Goal: Information Seeking & Learning: Check status

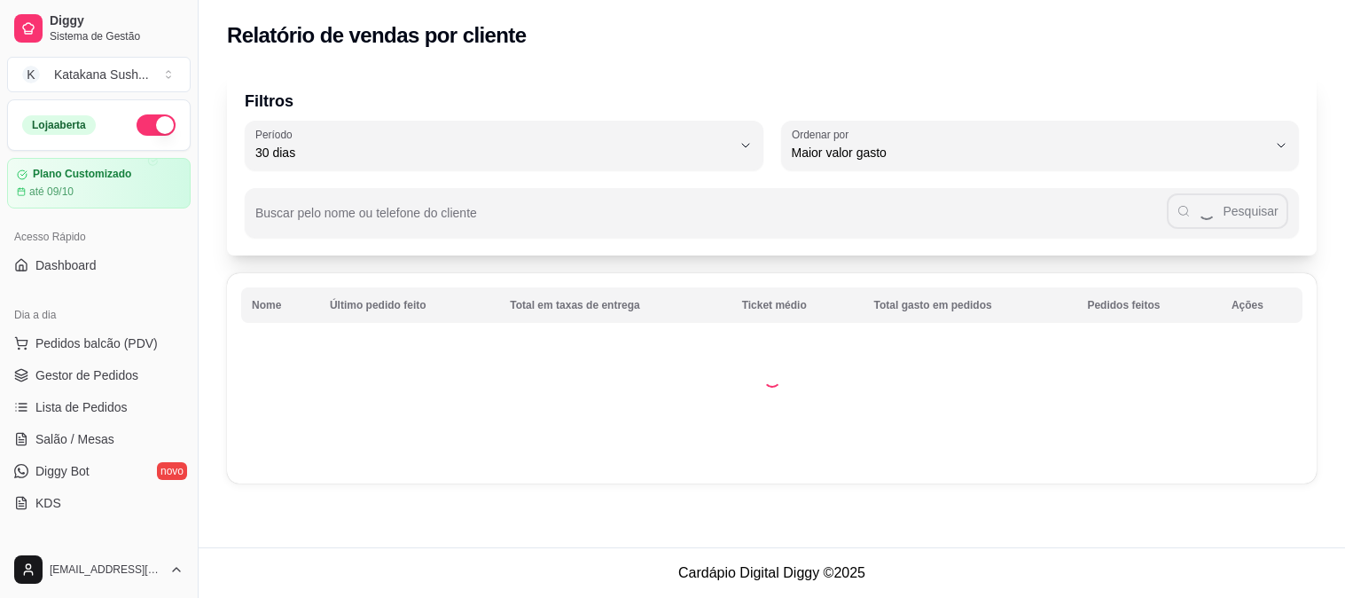
select select "30"
select select "HIGHEST_TOTAL_SPENT_WITH_ORDERS"
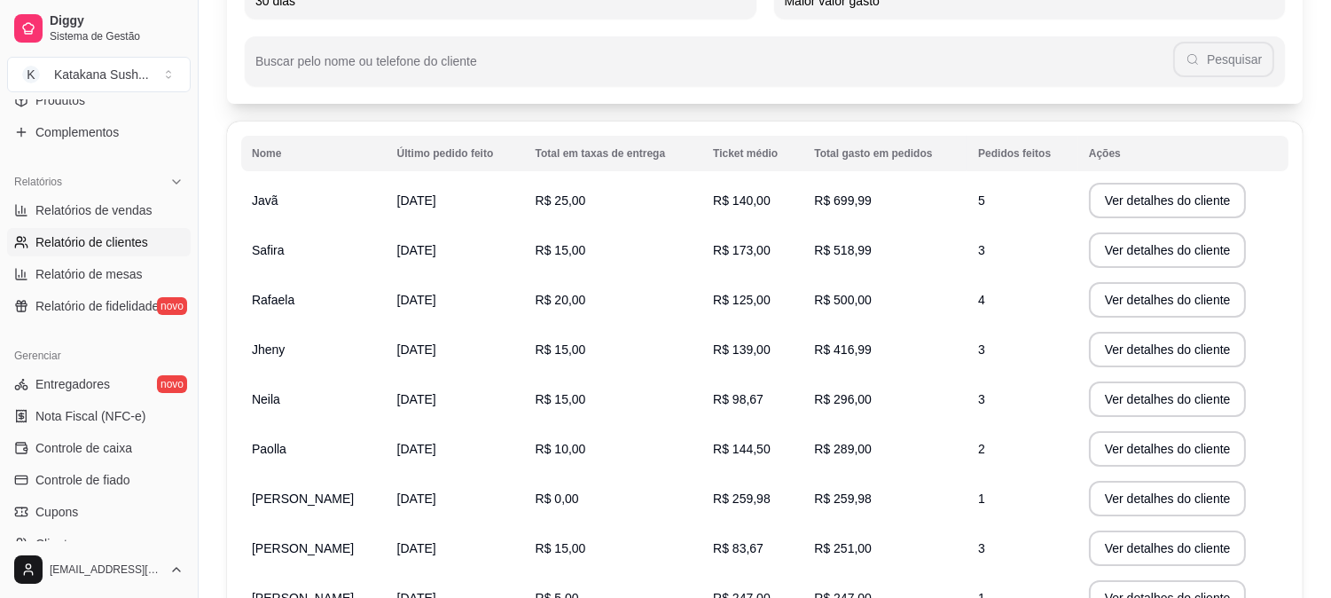
scroll to position [98, 0]
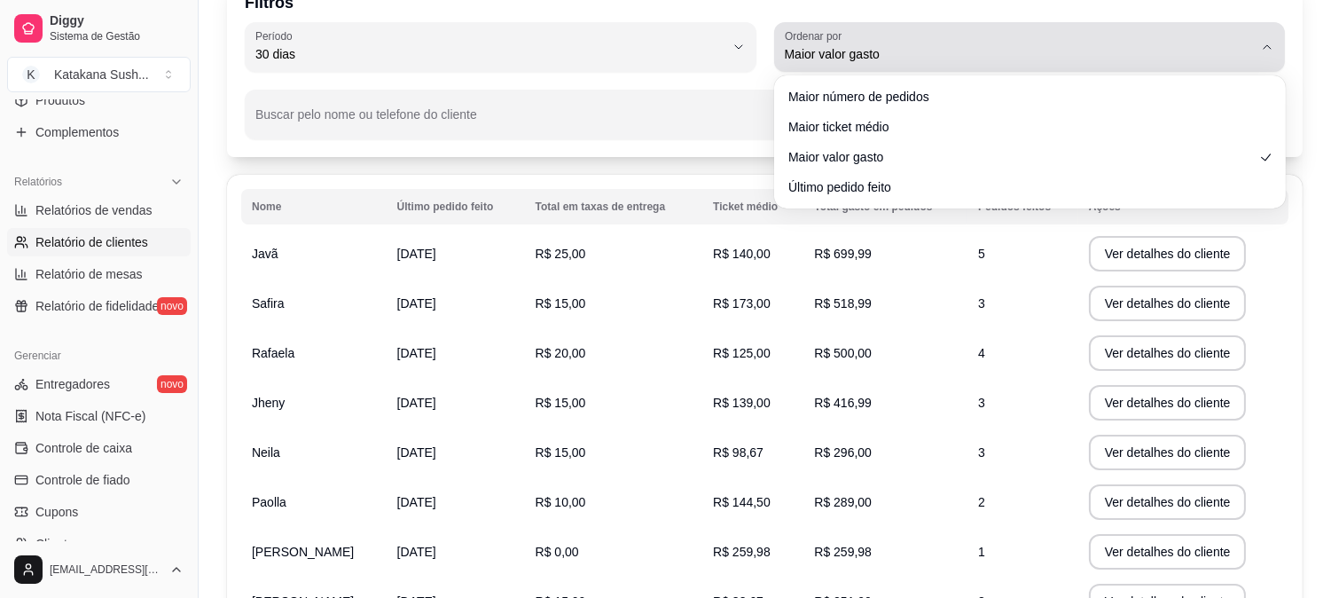
click at [1058, 58] on span "Maior valor gasto" at bounding box center [1019, 54] width 469 height 18
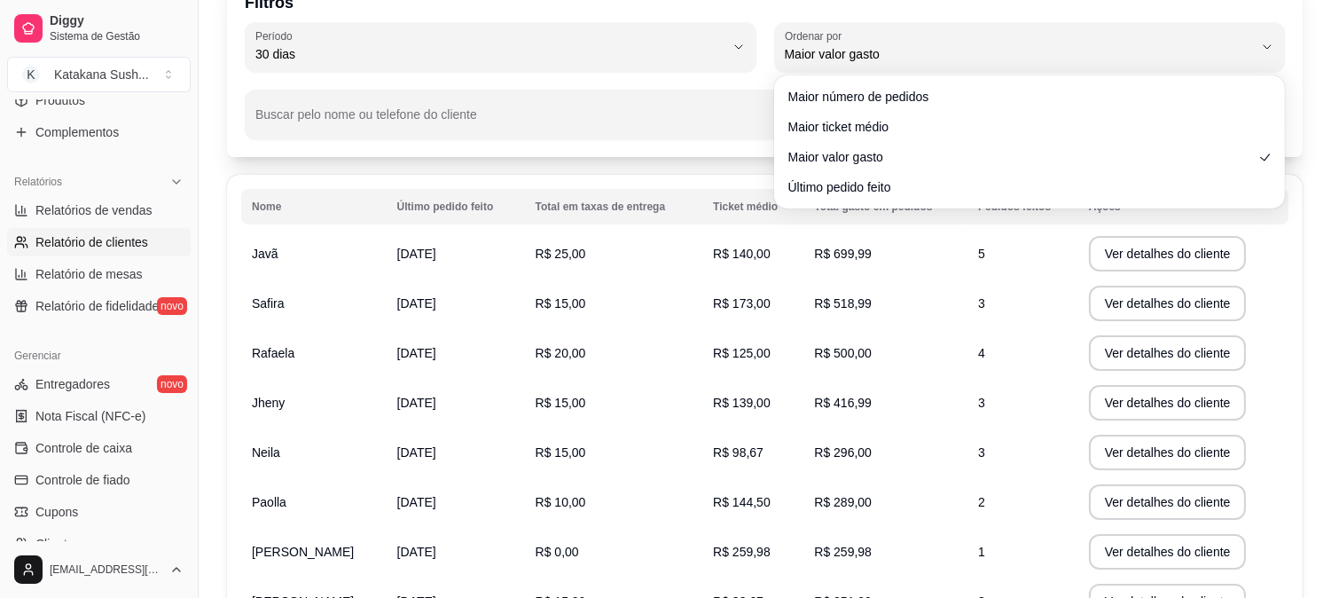
click at [694, 149] on div "Filtros 30 Período Hoje Ontem 7 dias 15 dias 30 dias 45 dias 60 dias Período 30…" at bounding box center [764, 65] width 1075 height 184
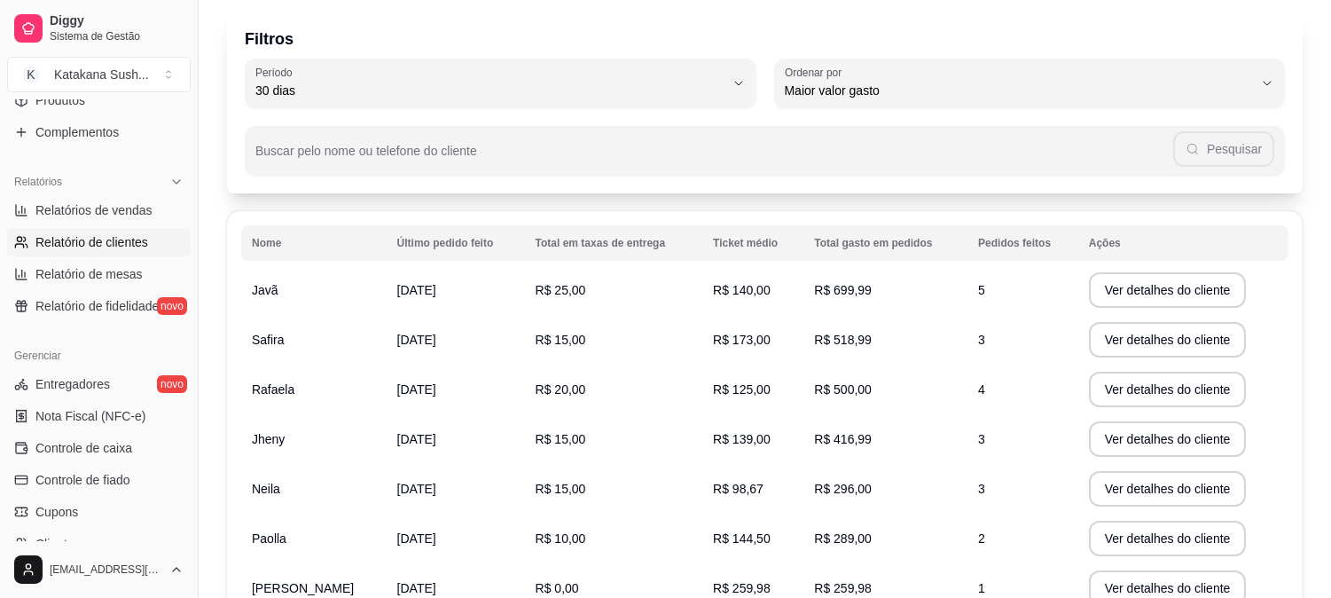
scroll to position [0, 0]
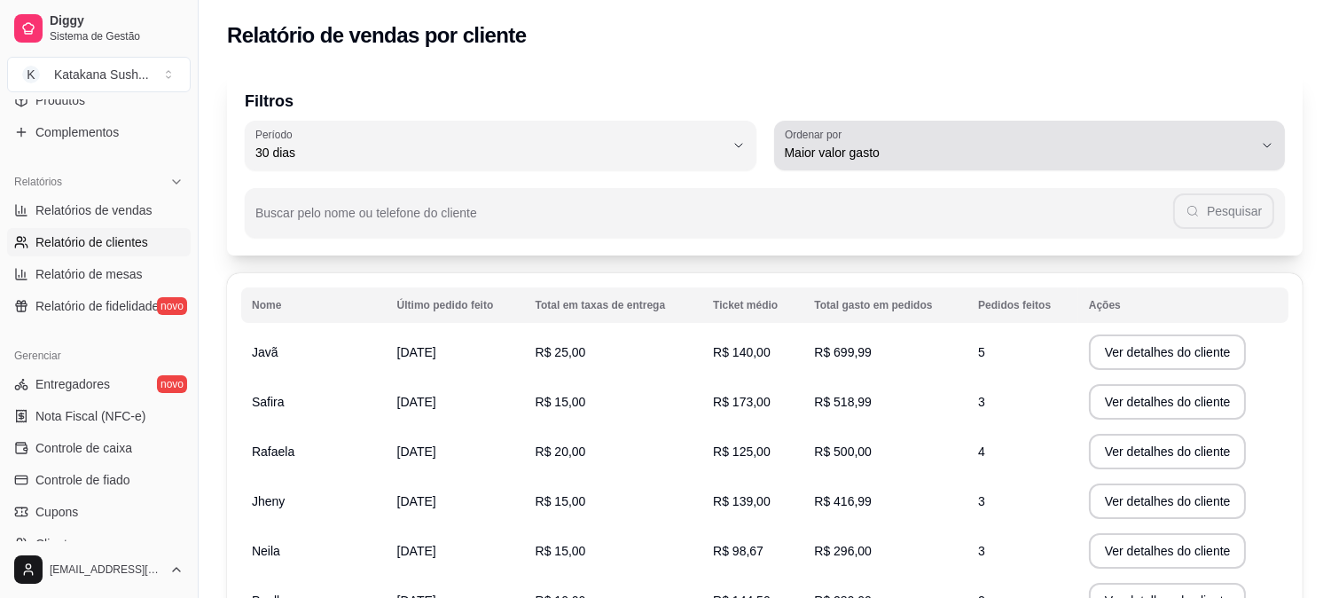
click at [1173, 155] on span "Maior valor gasto" at bounding box center [1019, 153] width 469 height 18
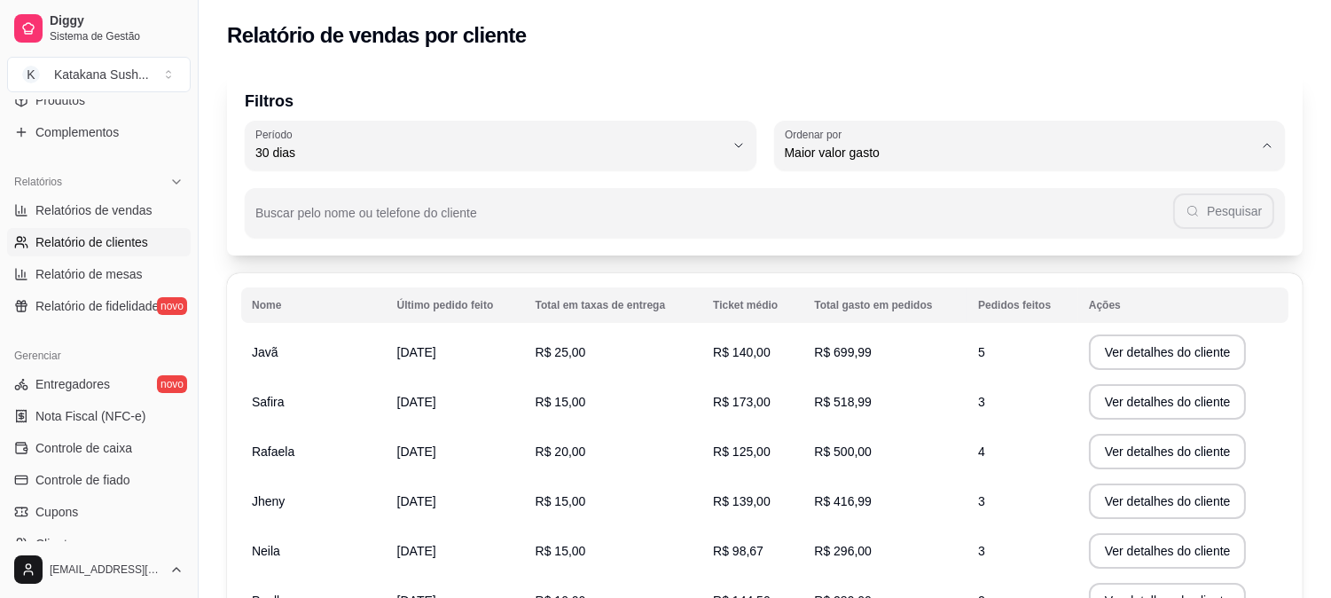
click at [1139, 192] on span "Maior número de pedidos" at bounding box center [1020, 193] width 447 height 17
type input "HIGHEST_ORDER_COUNT"
select select "HIGHEST_ORDER_COUNT"
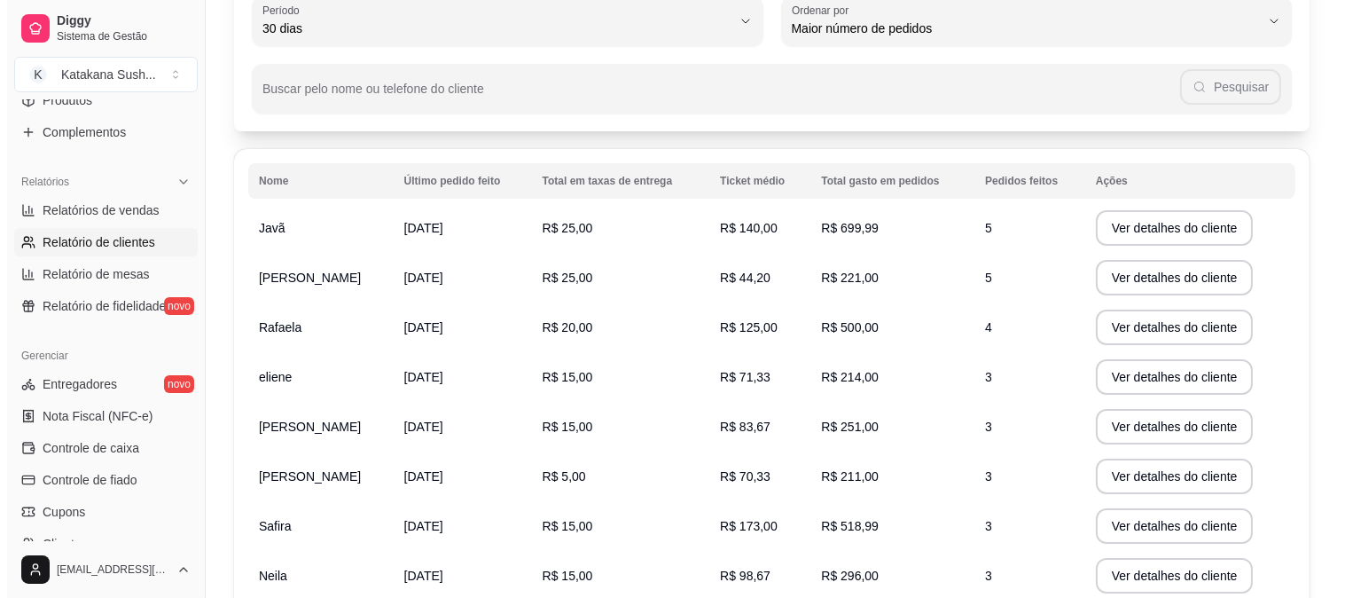
scroll to position [197, 0]
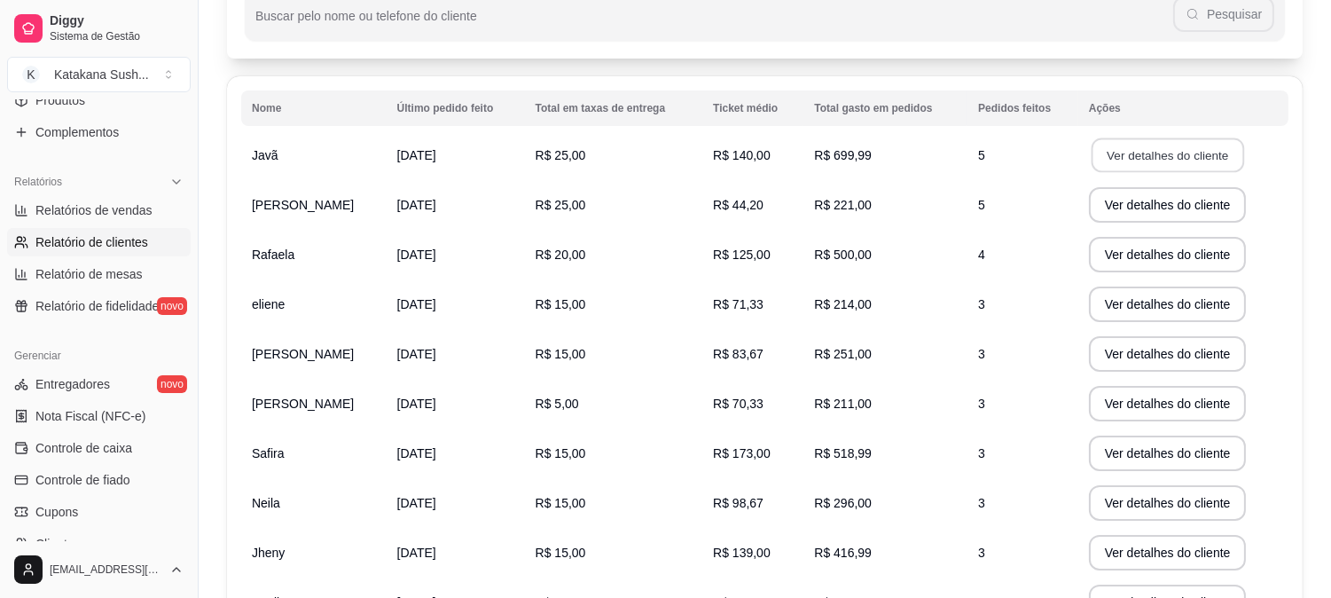
click at [1158, 146] on button "Ver detalhes do cliente" at bounding box center [1167, 155] width 153 height 35
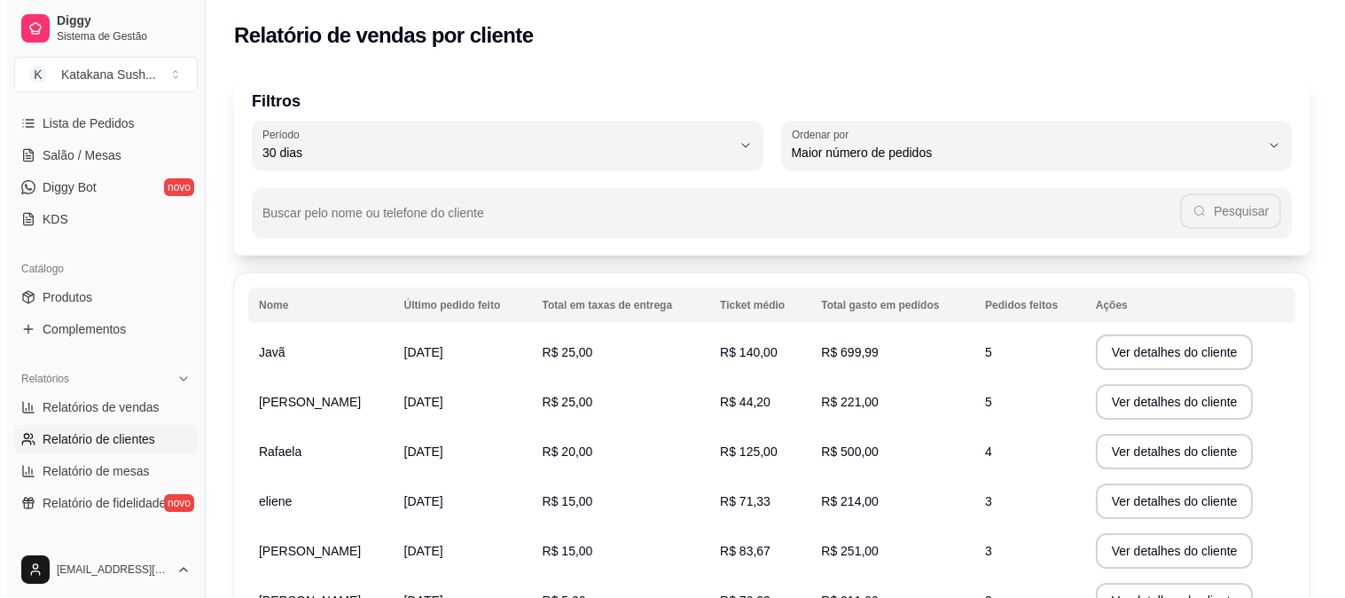
scroll to position [184, 0]
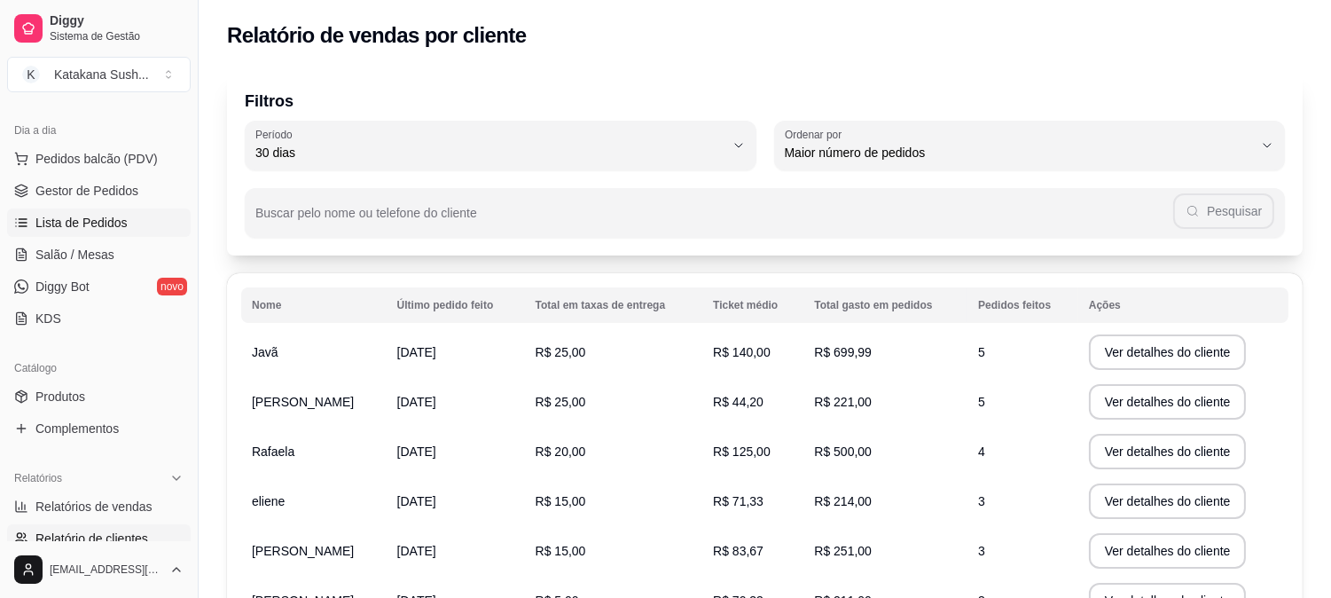
click at [126, 222] on link "Lista de Pedidos" at bounding box center [99, 222] width 184 height 28
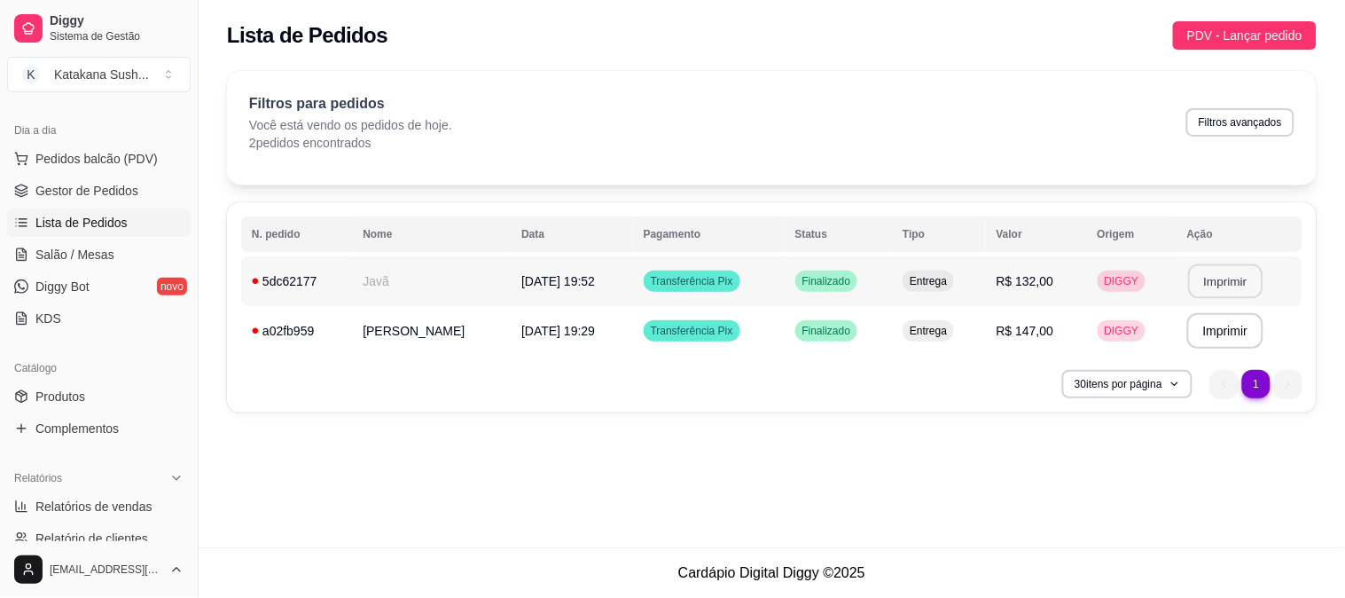
click at [1229, 278] on button "Imprimir" at bounding box center [1225, 281] width 74 height 35
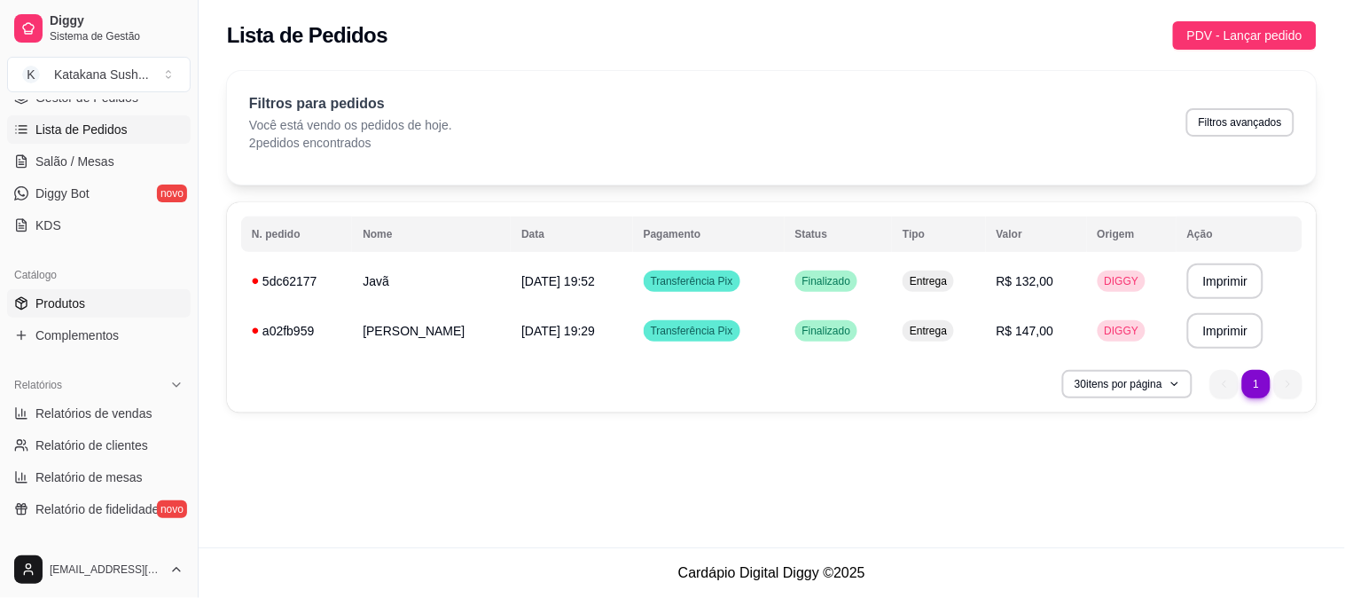
scroll to position [481, 0]
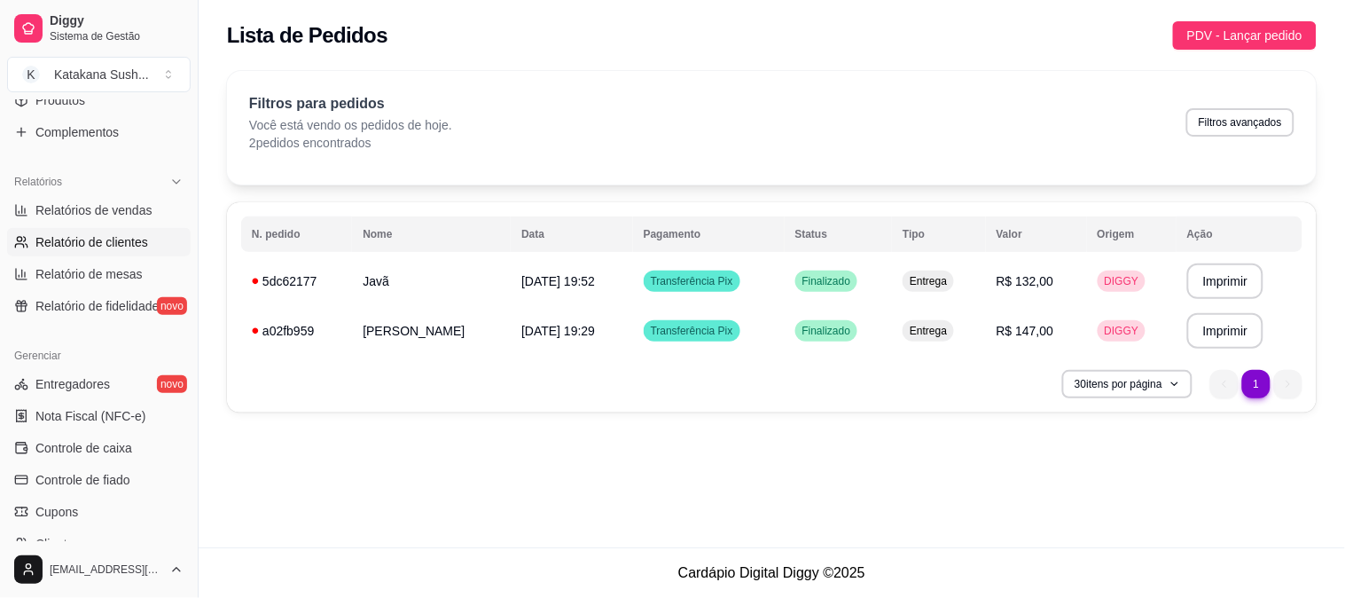
click at [122, 233] on span "Relatório de clientes" at bounding box center [91, 242] width 113 height 18
select select "30"
select select "HIGHEST_TOTAL_SPENT_WITH_ORDERS"
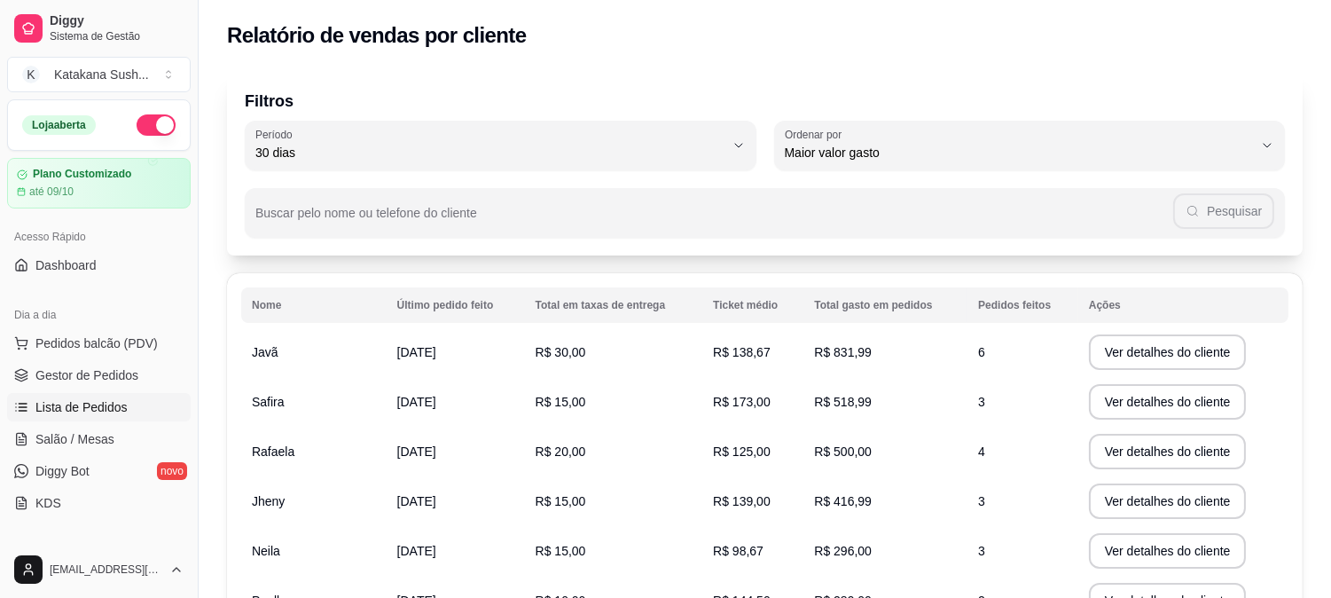
click at [96, 402] on span "Lista de Pedidos" at bounding box center [81, 407] width 92 height 18
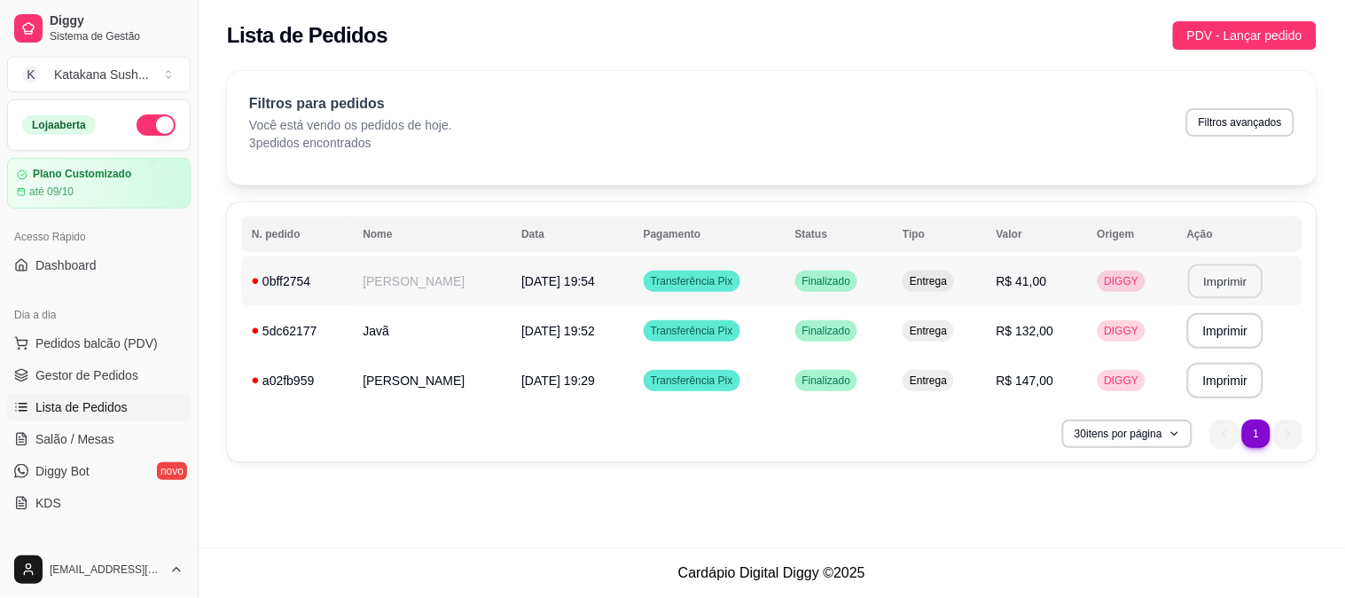
click at [1218, 294] on button "Imprimir" at bounding box center [1225, 281] width 74 height 35
